Goal: Find specific page/section: Find specific page/section

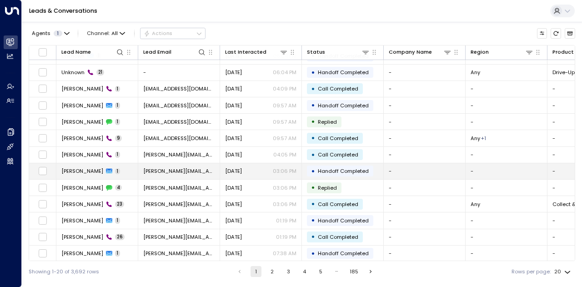
scroll to position [127, 0]
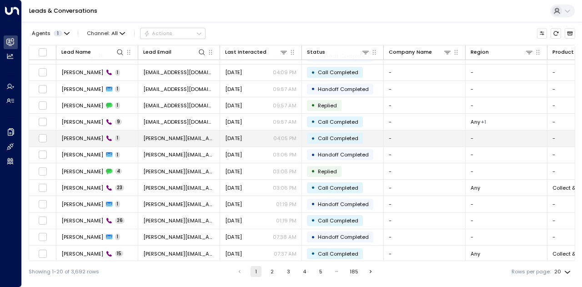
click at [96, 136] on div "[PERSON_NAME] 1" at bounding box center [90, 137] width 59 height 7
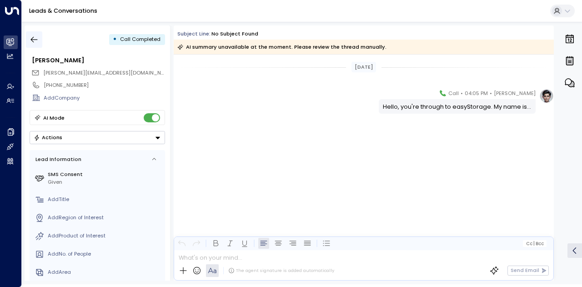
click at [35, 37] on icon "button" at bounding box center [34, 39] width 9 height 9
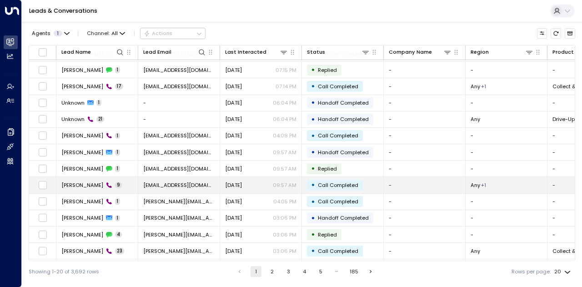
scroll to position [127, 0]
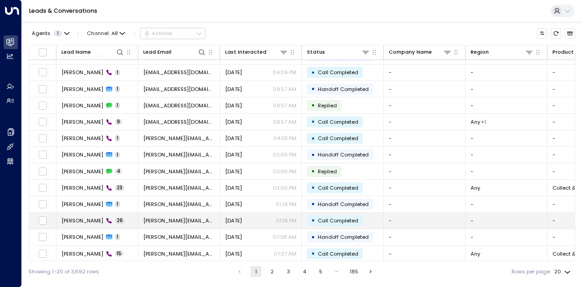
click at [160, 218] on span "[PERSON_NAME][EMAIL_ADDRESS][DOMAIN_NAME]" at bounding box center [178, 220] width 71 height 7
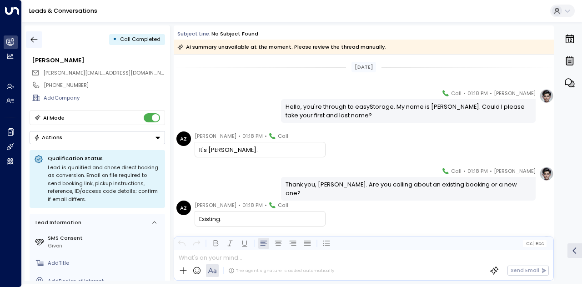
click at [38, 41] on icon "button" at bounding box center [34, 39] width 9 height 9
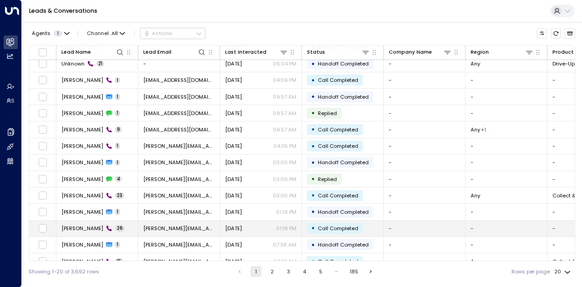
scroll to position [127, 0]
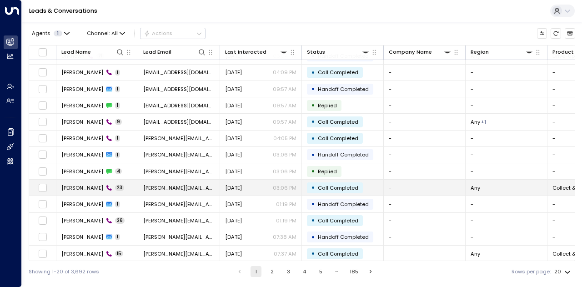
click at [90, 187] on span "[PERSON_NAME]" at bounding box center [82, 187] width 42 height 7
